Goal: Task Accomplishment & Management: Complete application form

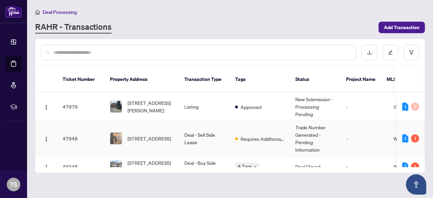
click at [250, 135] on span "Requires Additional Docs" at bounding box center [263, 138] width 44 height 7
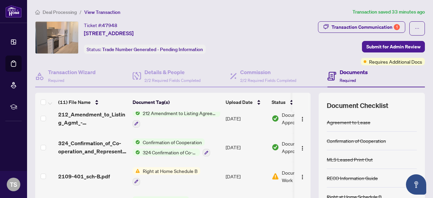
scroll to position [210, 0]
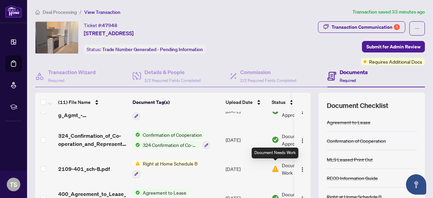
click at [276, 170] on img at bounding box center [275, 168] width 7 height 7
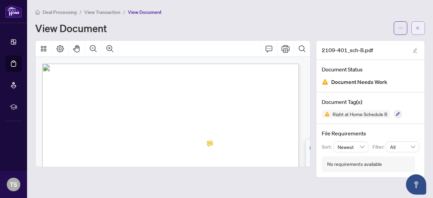
click at [415, 30] on button "button" at bounding box center [419, 28] width 14 height 14
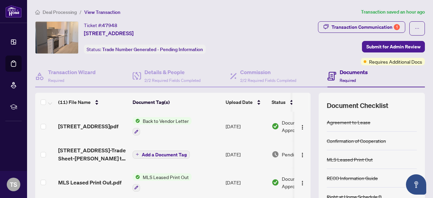
click at [209, 153] on td "Add a Document Tag" at bounding box center [176, 154] width 93 height 27
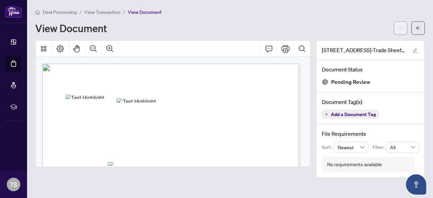
click at [402, 24] on span "button" at bounding box center [400, 28] width 5 height 11
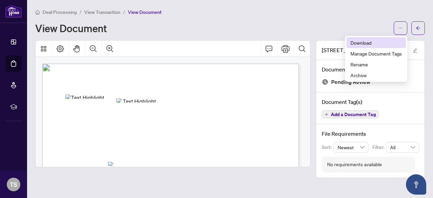
click at [365, 42] on span "Download" at bounding box center [376, 42] width 51 height 7
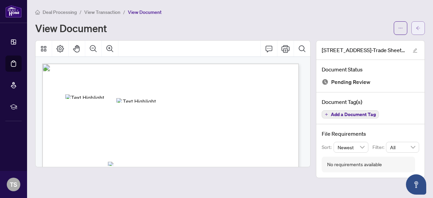
click at [415, 26] on button "button" at bounding box center [419, 28] width 14 height 14
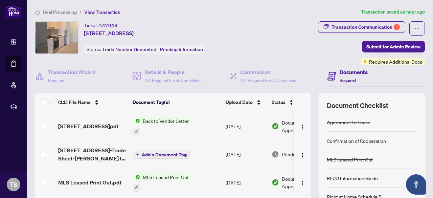
scroll to position [94, 0]
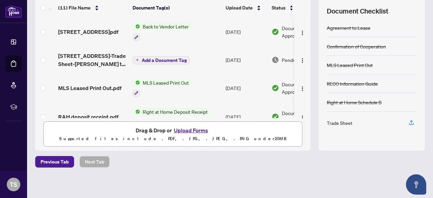
click at [192, 126] on button "Upload Forms" at bounding box center [191, 130] width 38 height 9
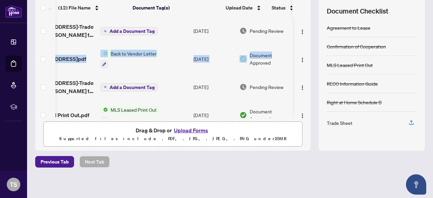
scroll to position [0, 39]
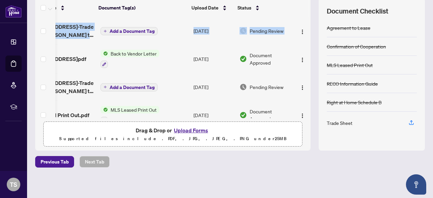
drag, startPoint x: 303, startPoint y: 31, endPoint x: 305, endPoint y: 43, distance: 12.3
click at [305, 43] on div "5105 Hurontario St 2109-Trade Sheet-Tanuj to Review.pdf Add a Document Tag Aug/…" at bounding box center [173, 67] width 276 height 101
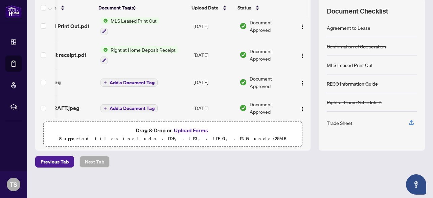
scroll to position [113, 39]
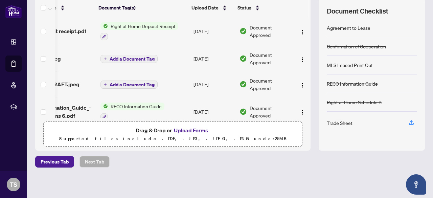
click at [145, 40] on td "Right at Home Deposit Receipt" at bounding box center [144, 31] width 93 height 29
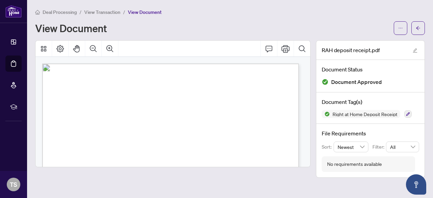
click at [120, 15] on span "View Transaction" at bounding box center [102, 12] width 36 height 6
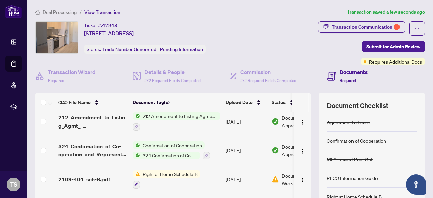
scroll to position [237, 0]
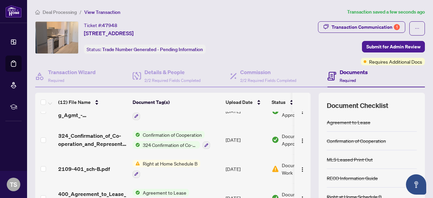
click at [236, 167] on td "[DATE]" at bounding box center [246, 168] width 46 height 29
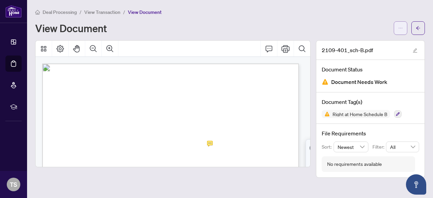
click at [403, 30] on span "button" at bounding box center [400, 28] width 5 height 11
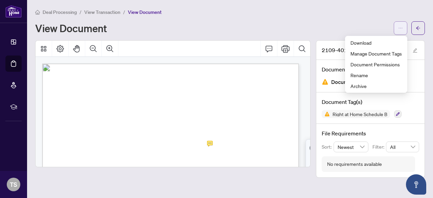
click at [403, 30] on span "button" at bounding box center [400, 28] width 5 height 11
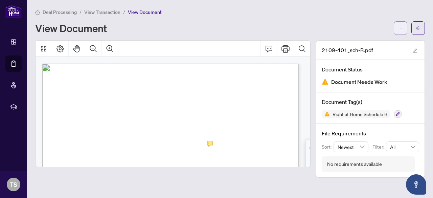
click at [398, 29] on button "button" at bounding box center [401, 28] width 14 height 14
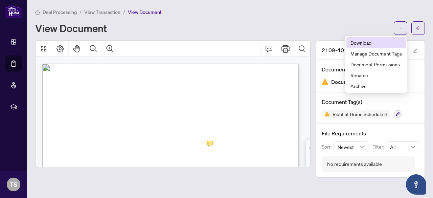
click at [357, 41] on span "Download" at bounding box center [376, 42] width 51 height 7
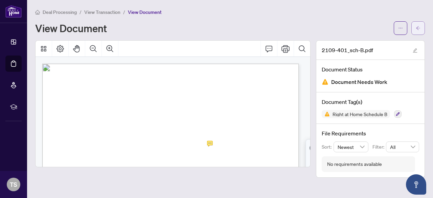
click at [418, 29] on icon "arrow-left" at bounding box center [418, 28] width 5 height 5
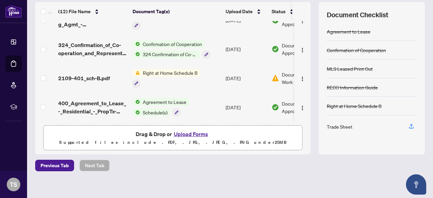
scroll to position [94, 0]
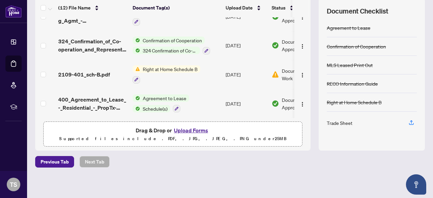
click at [177, 130] on button "Upload Forms" at bounding box center [191, 130] width 38 height 9
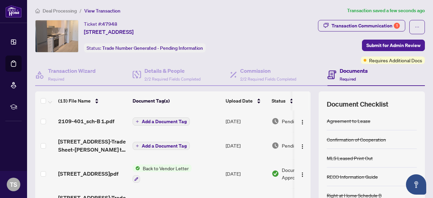
scroll to position [0, 0]
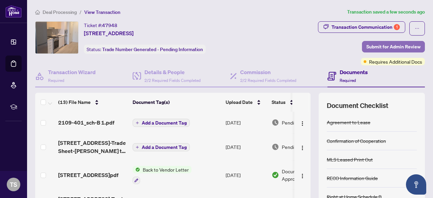
click at [382, 49] on span "Submit for Admin Review" at bounding box center [394, 46] width 54 height 11
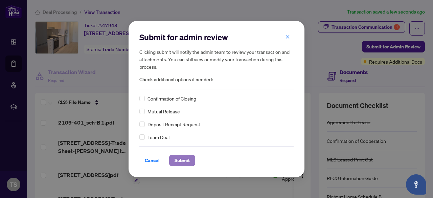
click at [177, 160] on span "Submit" at bounding box center [182, 160] width 15 height 11
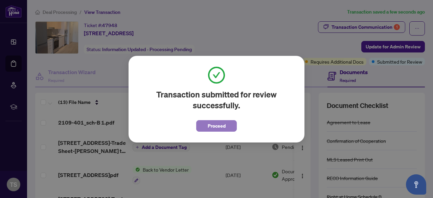
click at [231, 125] on button "Proceed" at bounding box center [216, 126] width 41 height 12
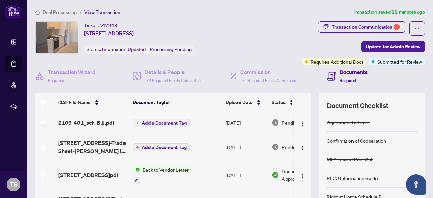
click at [52, 14] on span "Deal Processing" at bounding box center [60, 12] width 34 height 6
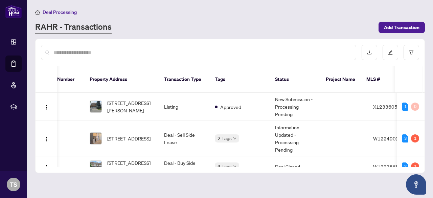
scroll to position [0, 274]
